Goal: Task Accomplishment & Management: Use online tool/utility

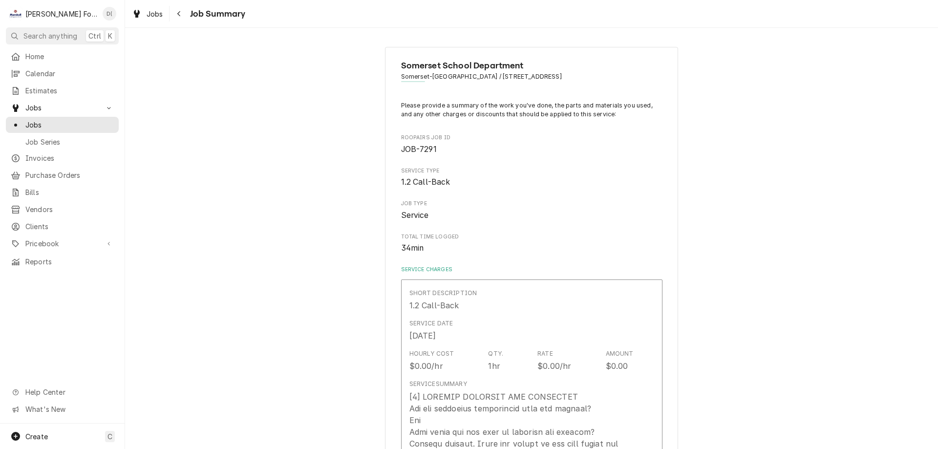
scroll to position [195, 0]
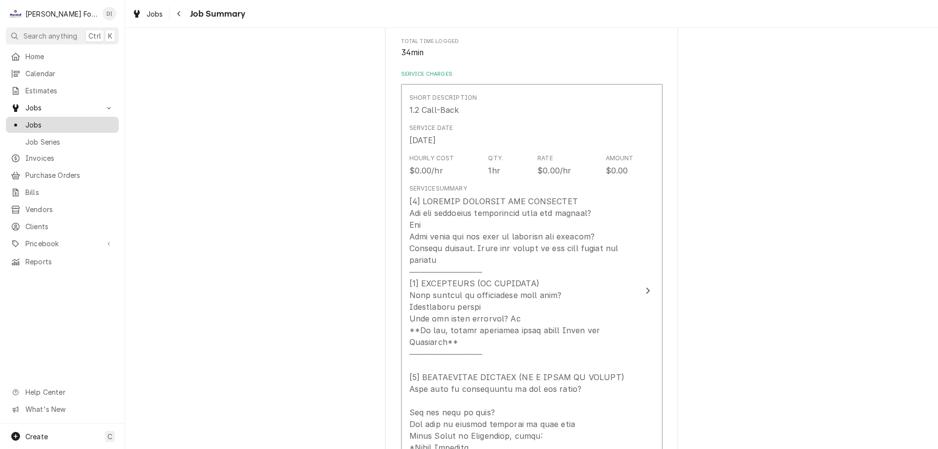
click at [84, 120] on span "Jobs" at bounding box center [69, 125] width 88 height 10
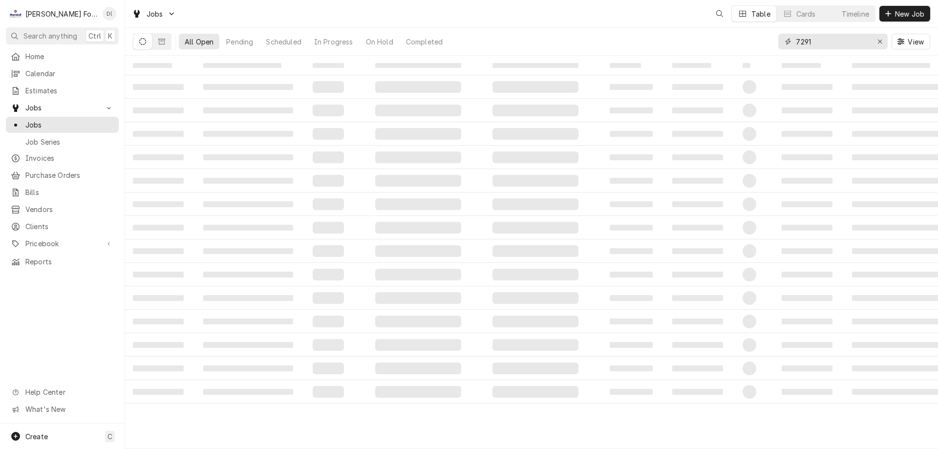
click at [823, 42] on input "7291" at bounding box center [832, 42] width 73 height 16
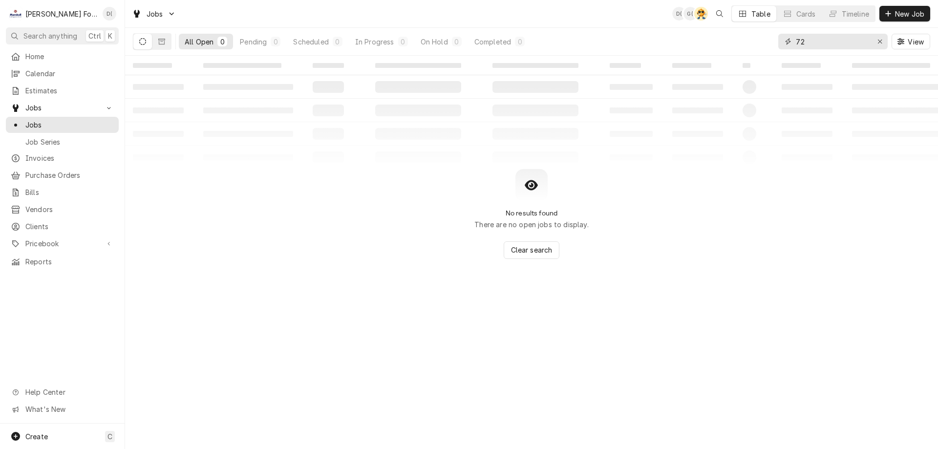
type input "7"
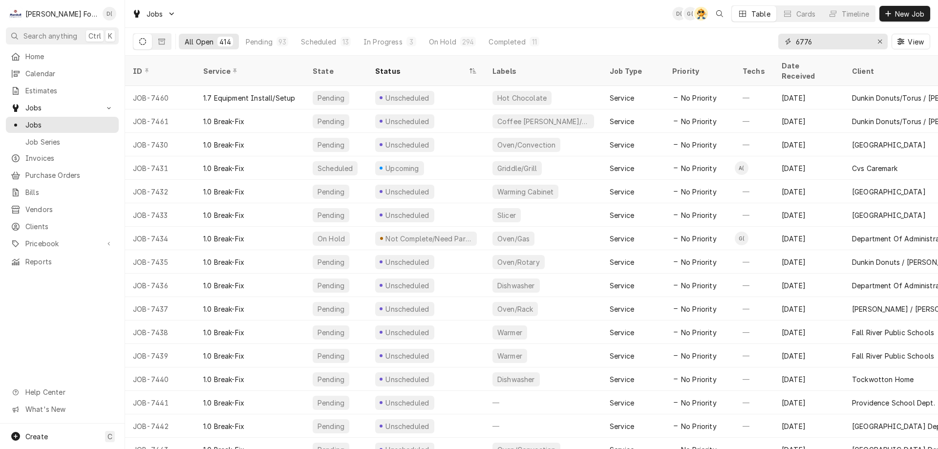
type input "6776"
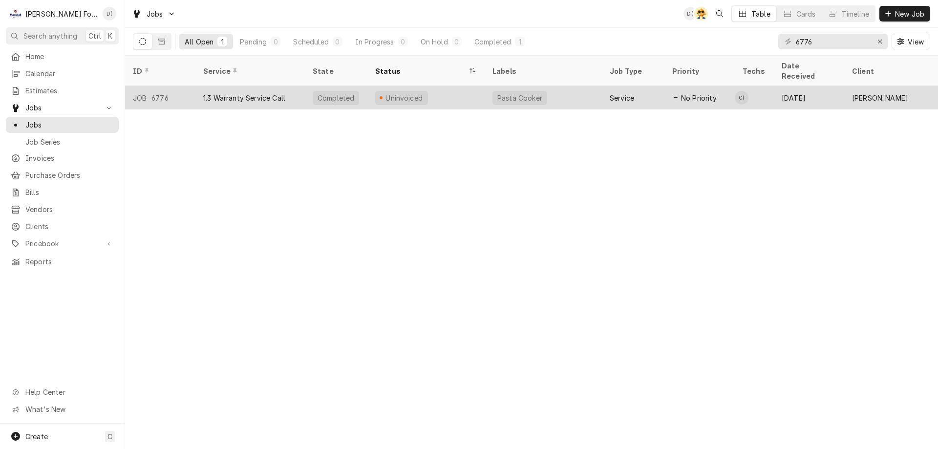
click at [447, 87] on div "Uninvoiced" at bounding box center [425, 97] width 117 height 23
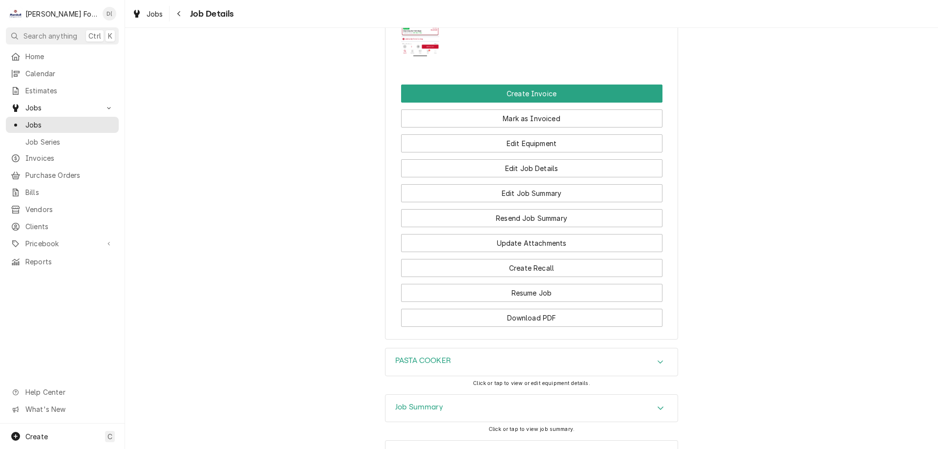
scroll to position [1278, 0]
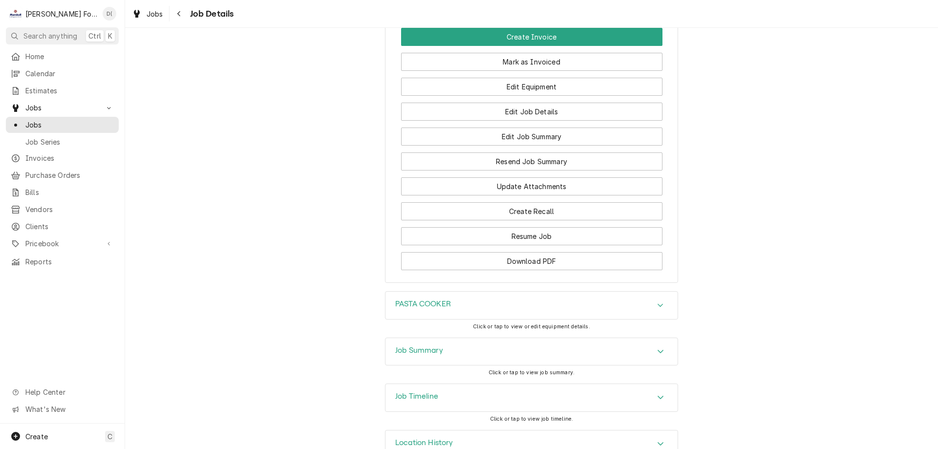
drag, startPoint x: 444, startPoint y: 320, endPoint x: 440, endPoint y: 316, distance: 5.6
click at [445, 338] on div "Job Summary" at bounding box center [531, 351] width 292 height 27
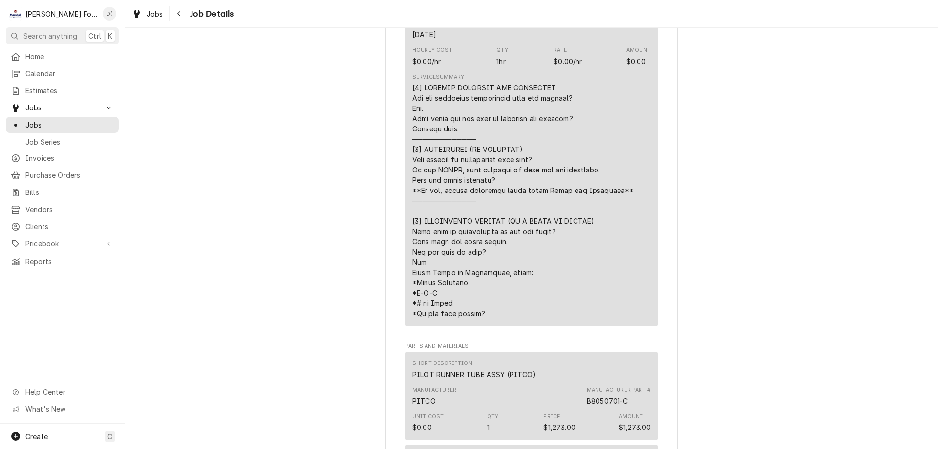
scroll to position [2108, 0]
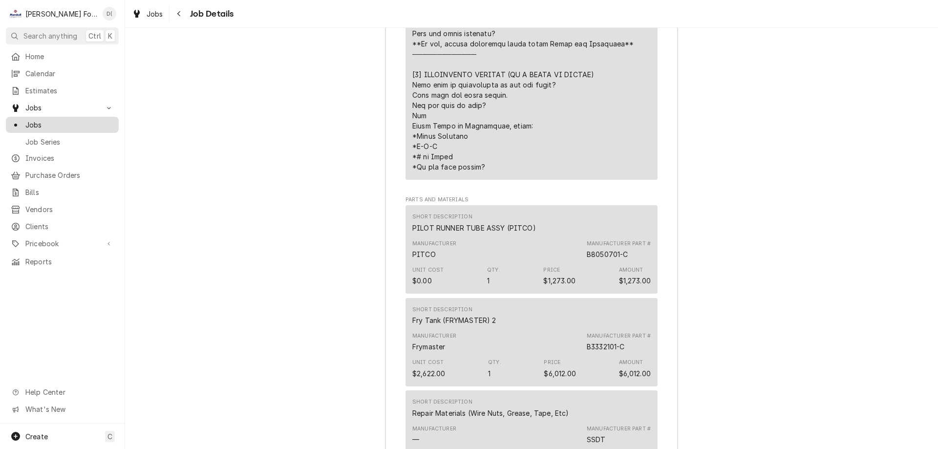
click at [53, 120] on span "Jobs" at bounding box center [69, 125] width 88 height 10
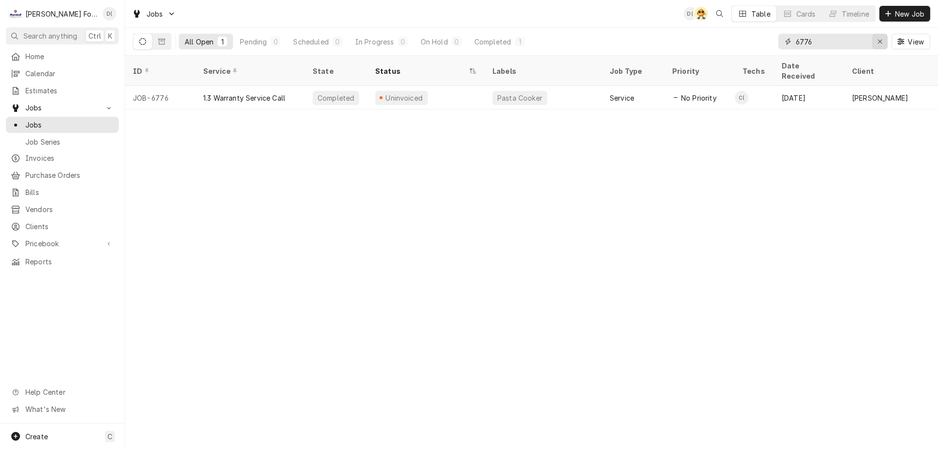
click at [877, 41] on icon "Erase input" at bounding box center [879, 41] width 5 height 7
click at [861, 42] on input "Dynamic Content Wrapper" at bounding box center [842, 42] width 92 height 16
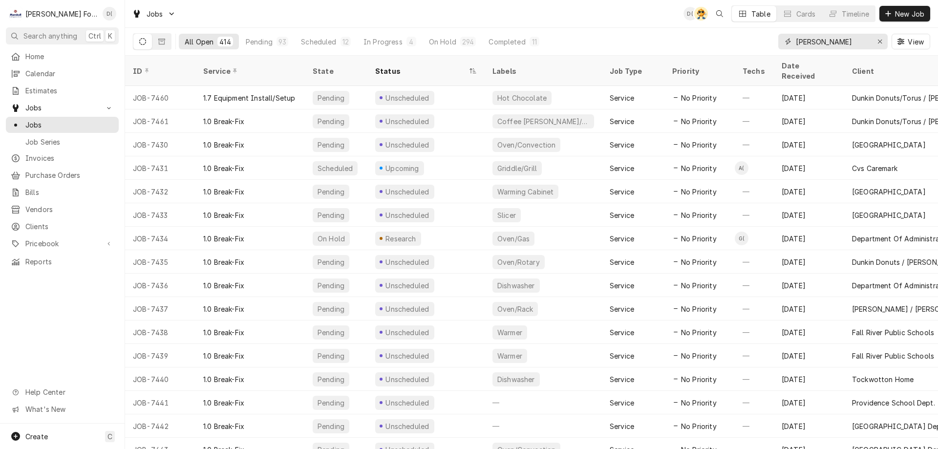
type input "somerset grill"
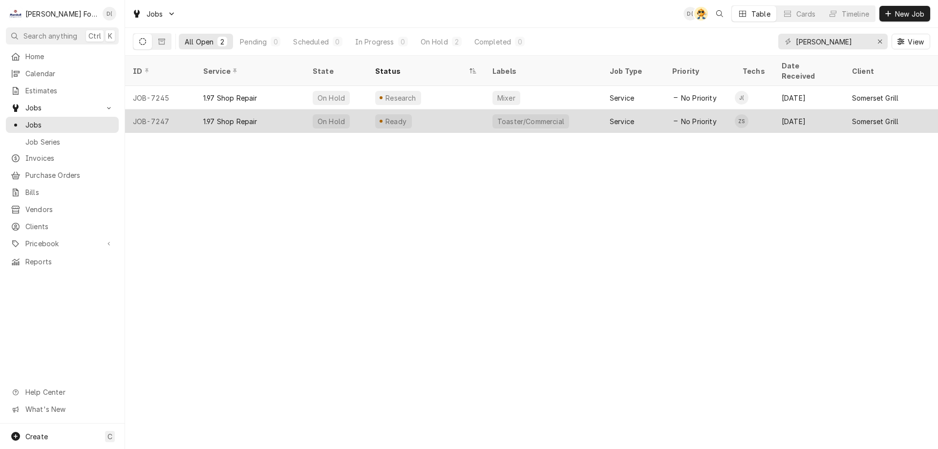
click at [459, 109] on div "Ready" at bounding box center [425, 120] width 117 height 23
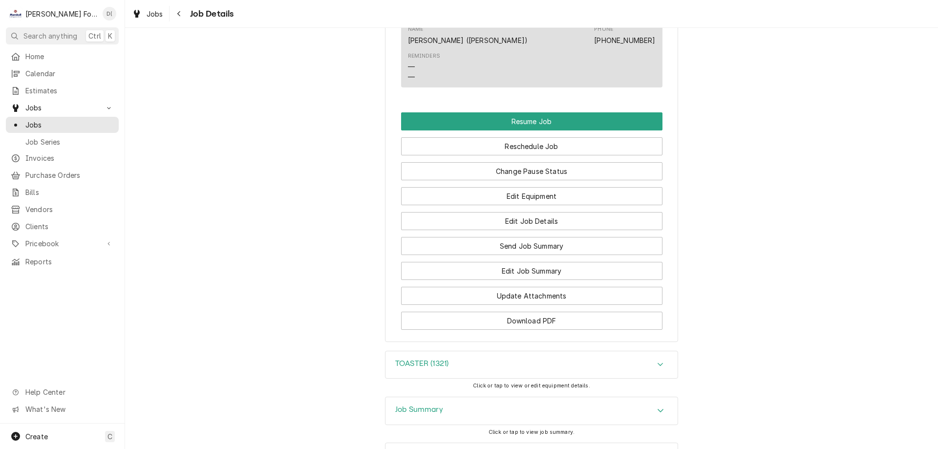
scroll to position [1044, 0]
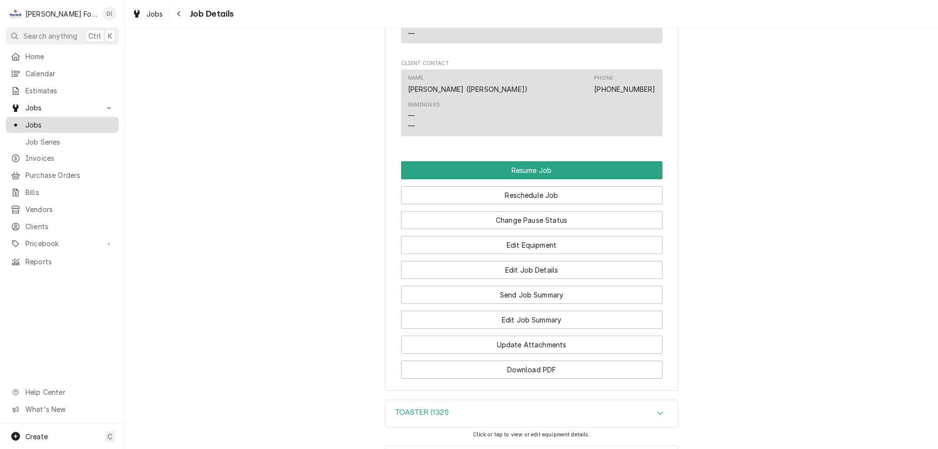
click at [66, 123] on span "Jobs" at bounding box center [69, 125] width 88 height 10
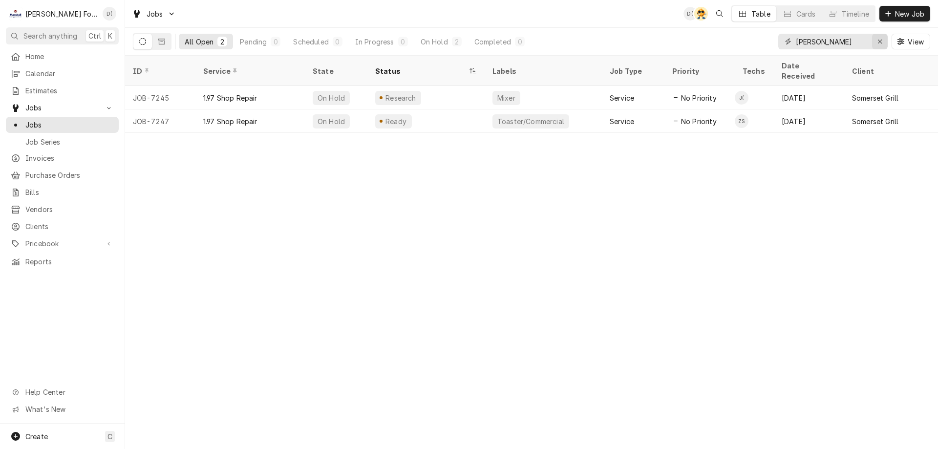
click at [876, 41] on div "Erase input" at bounding box center [880, 42] width 10 height 10
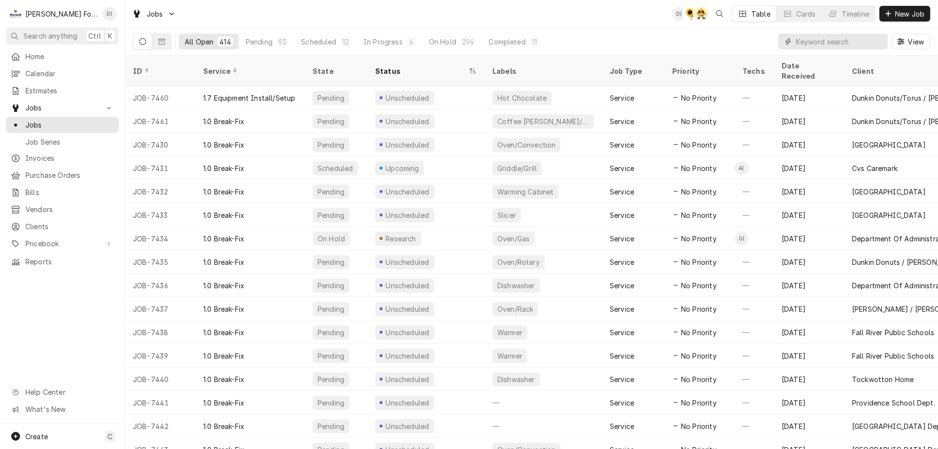
click at [821, 46] on input "Dynamic Content Wrapper" at bounding box center [839, 42] width 87 height 16
type input "5659"
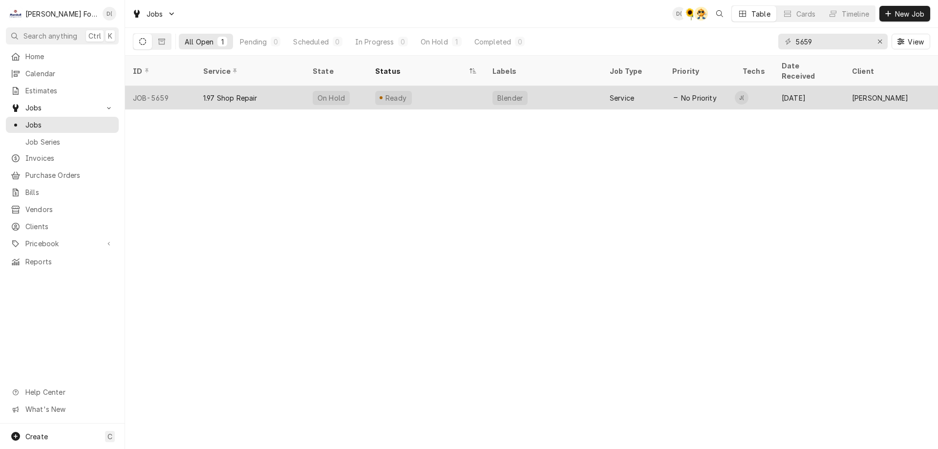
click at [455, 92] on div "Ready" at bounding box center [425, 97] width 117 height 23
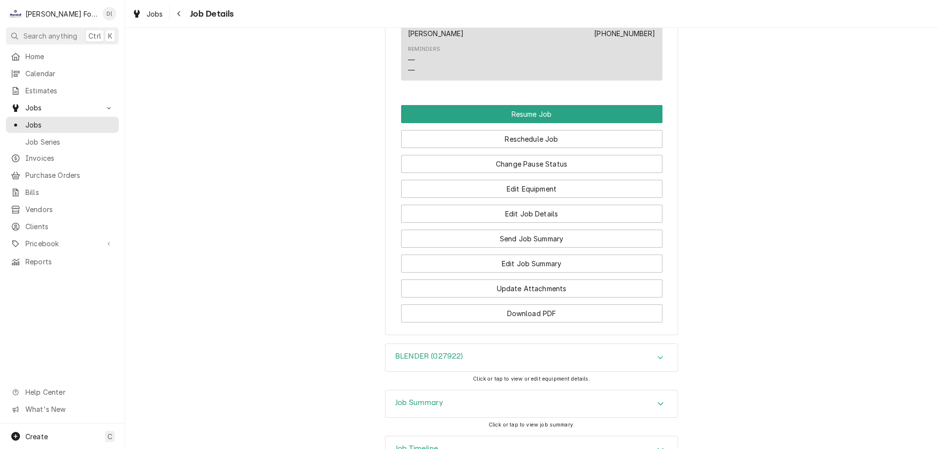
scroll to position [1068, 0]
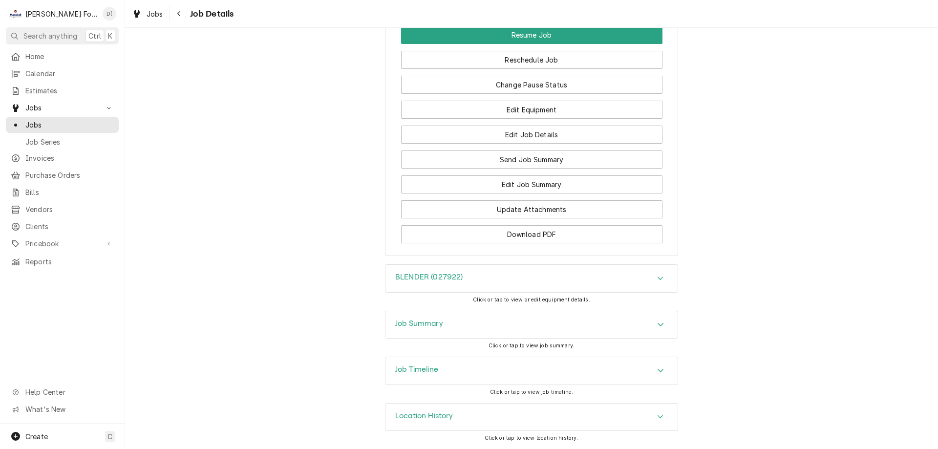
click at [453, 323] on div "Job Summary" at bounding box center [531, 324] width 292 height 27
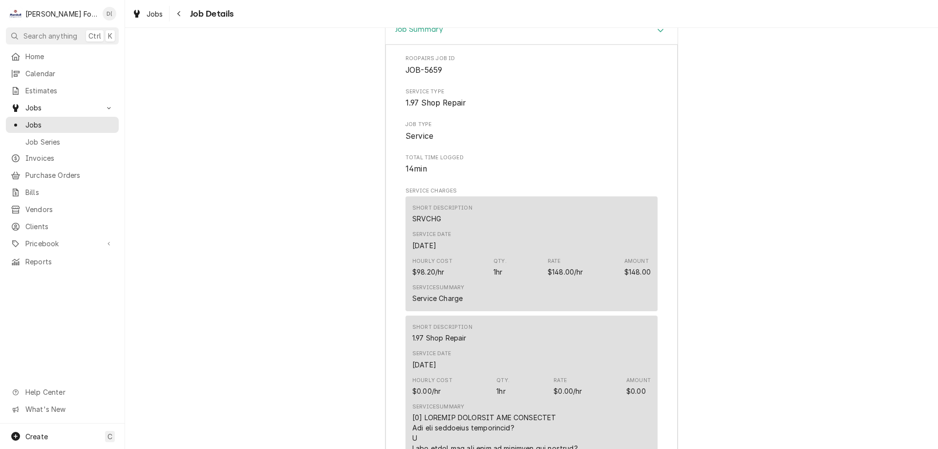
scroll to position [1057, 0]
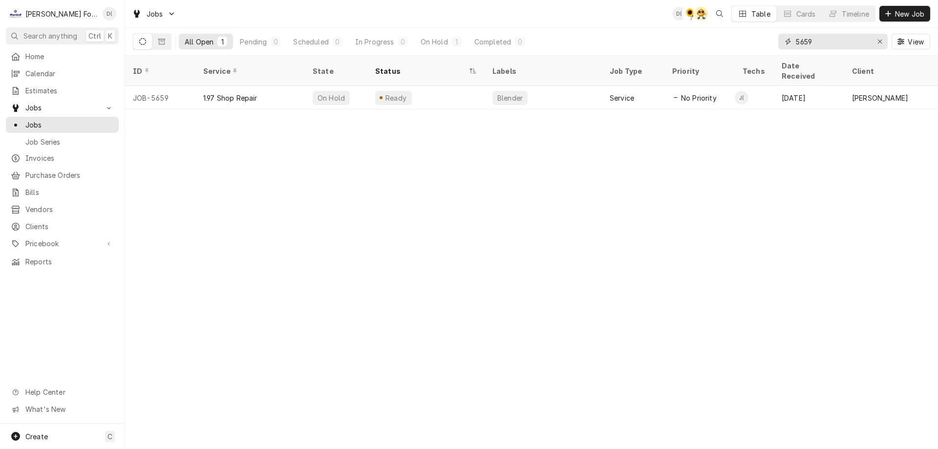
click at [815, 38] on input "5659" at bounding box center [832, 42] width 73 height 16
type input "5658"
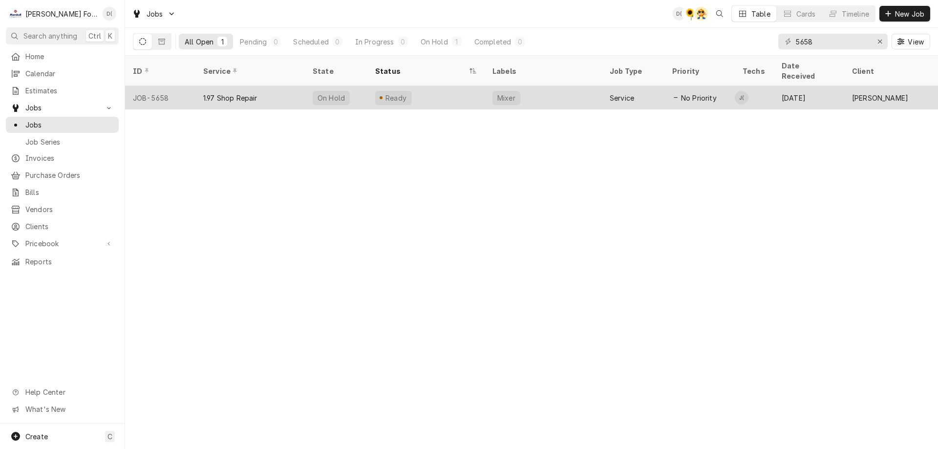
click at [455, 86] on div "Ready" at bounding box center [425, 97] width 117 height 23
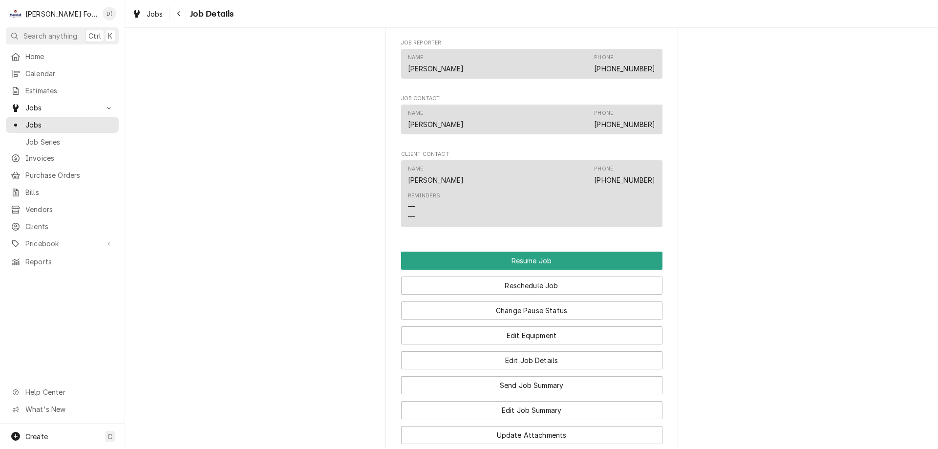
scroll to position [977, 0]
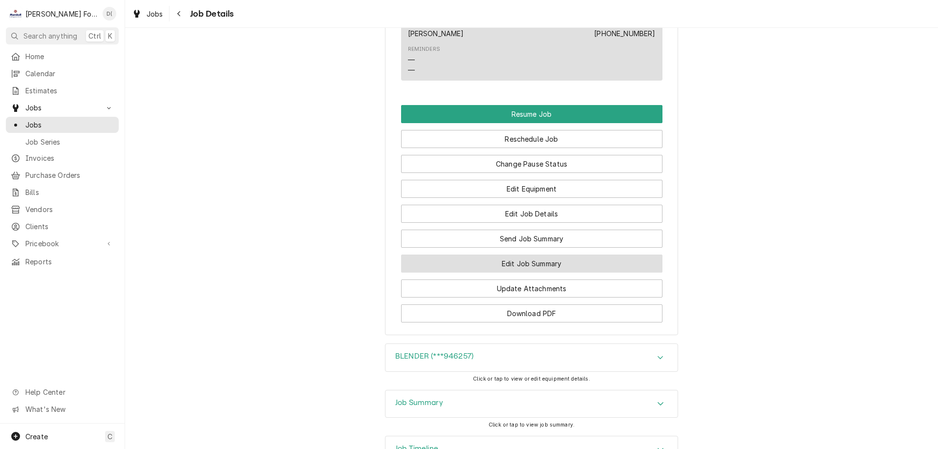
click at [503, 273] on button "Edit Job Summary" at bounding box center [531, 263] width 261 height 18
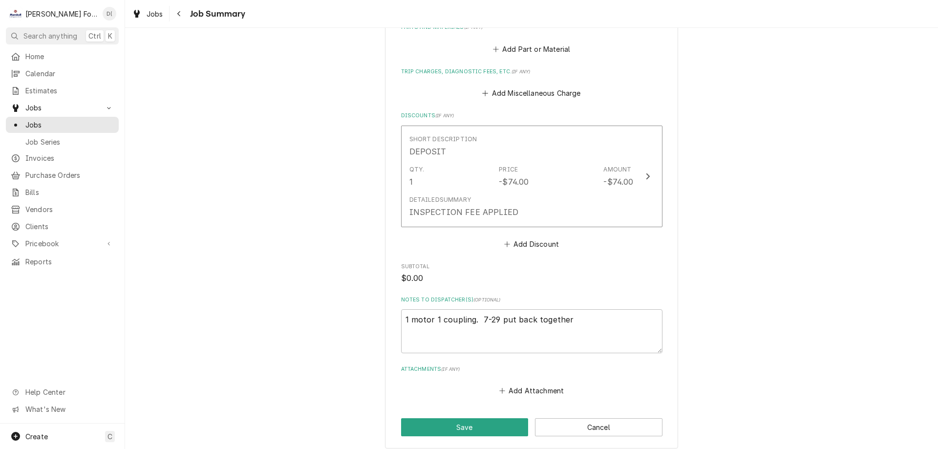
scroll to position [919, 0]
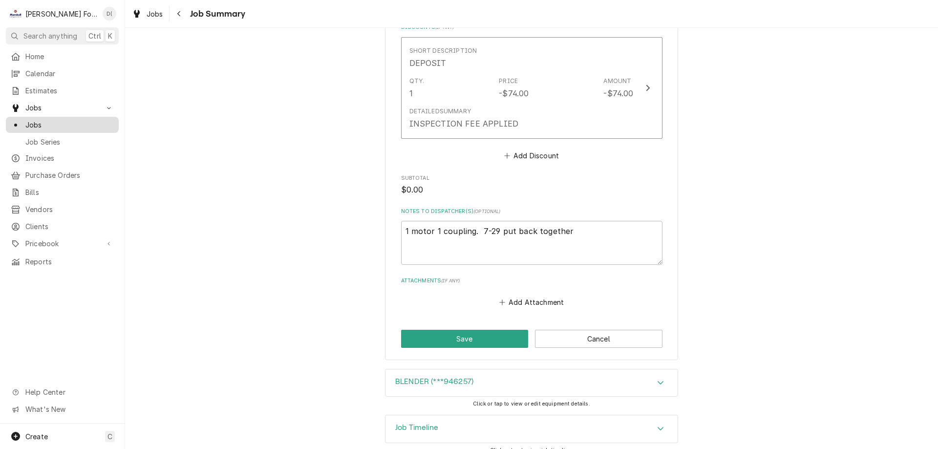
click at [70, 121] on span "Jobs" at bounding box center [69, 125] width 88 height 10
